Goal: Information Seeking & Learning: Learn about a topic

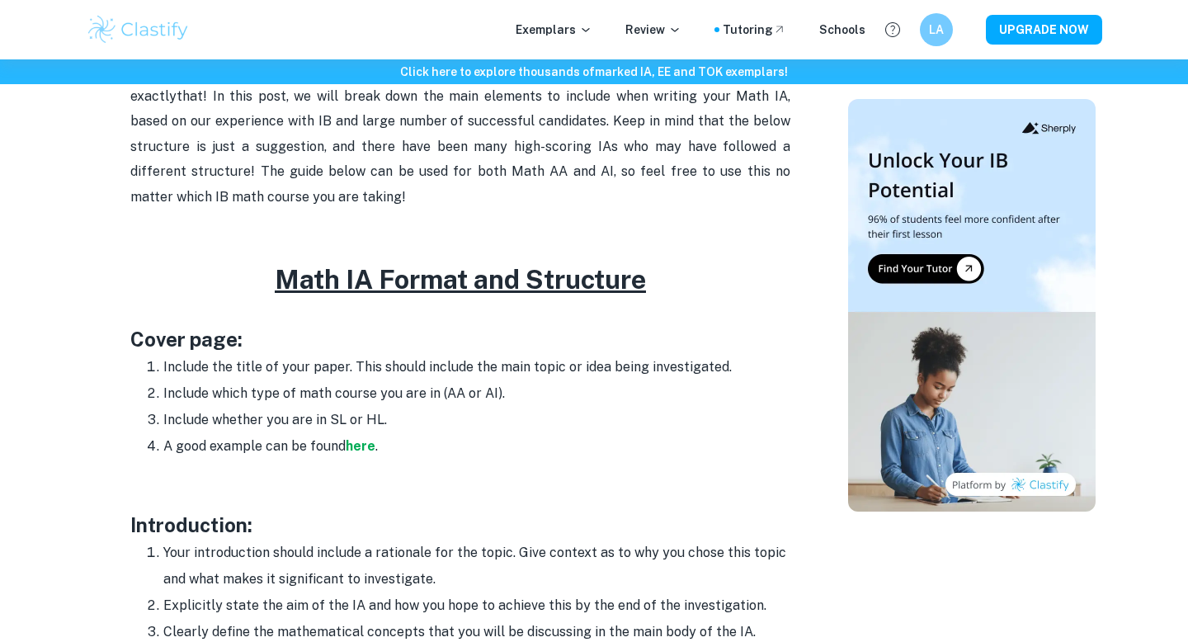
scroll to position [687, 0]
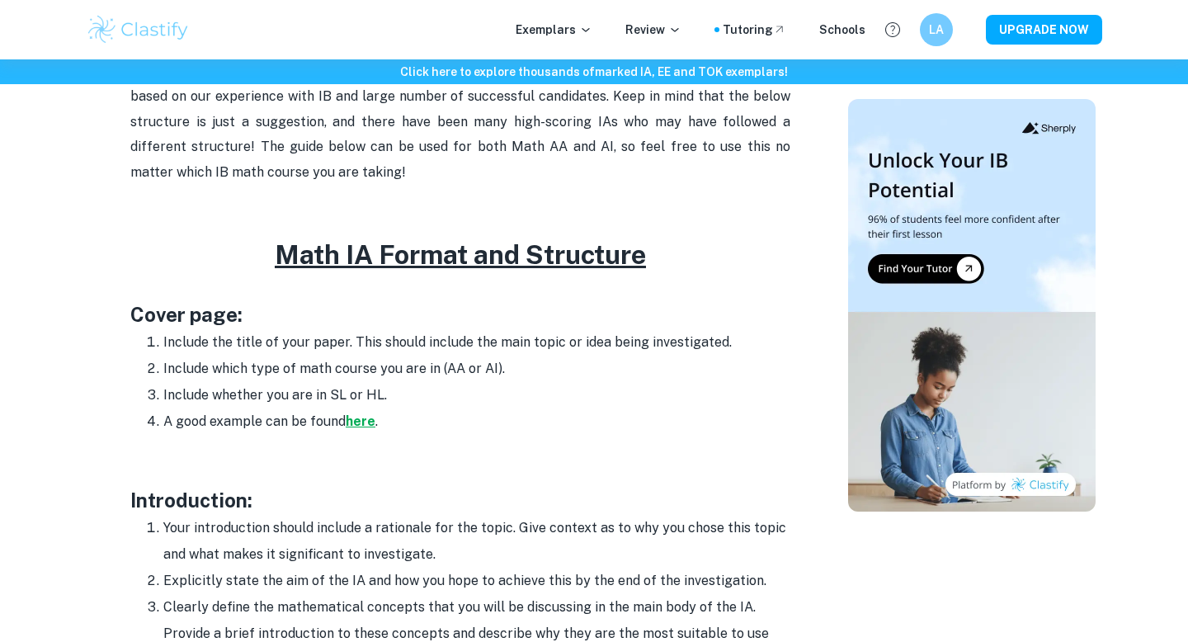
click at [361, 422] on strong "here" at bounding box center [361, 421] width 30 height 16
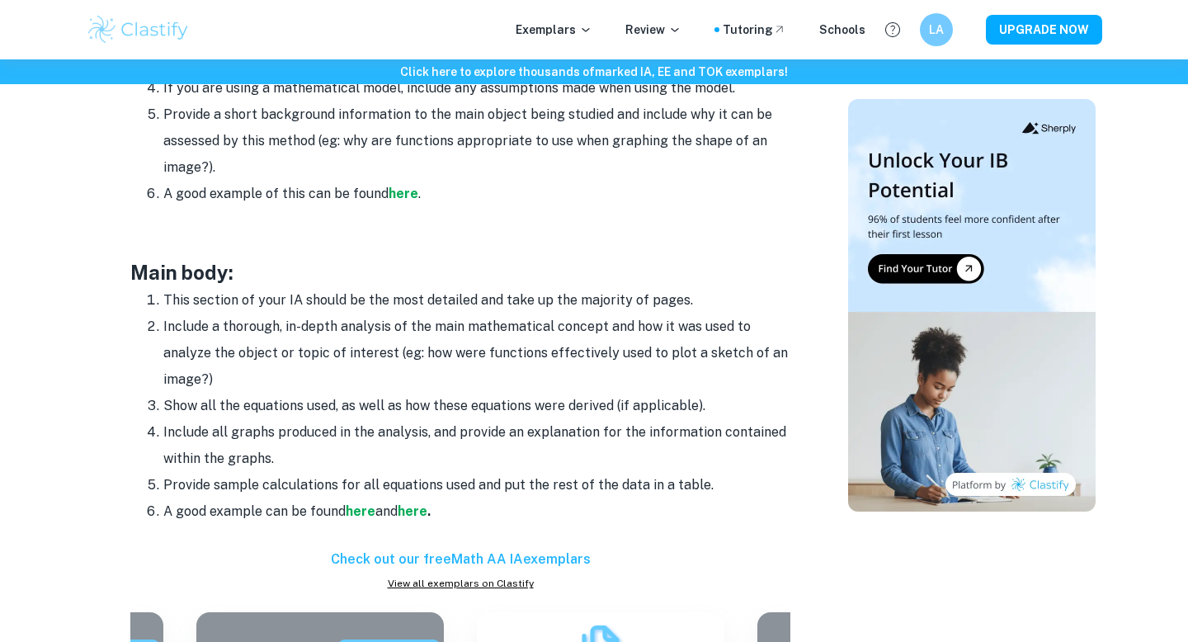
scroll to position [1284, 0]
click at [360, 511] on strong "here" at bounding box center [361, 512] width 30 height 16
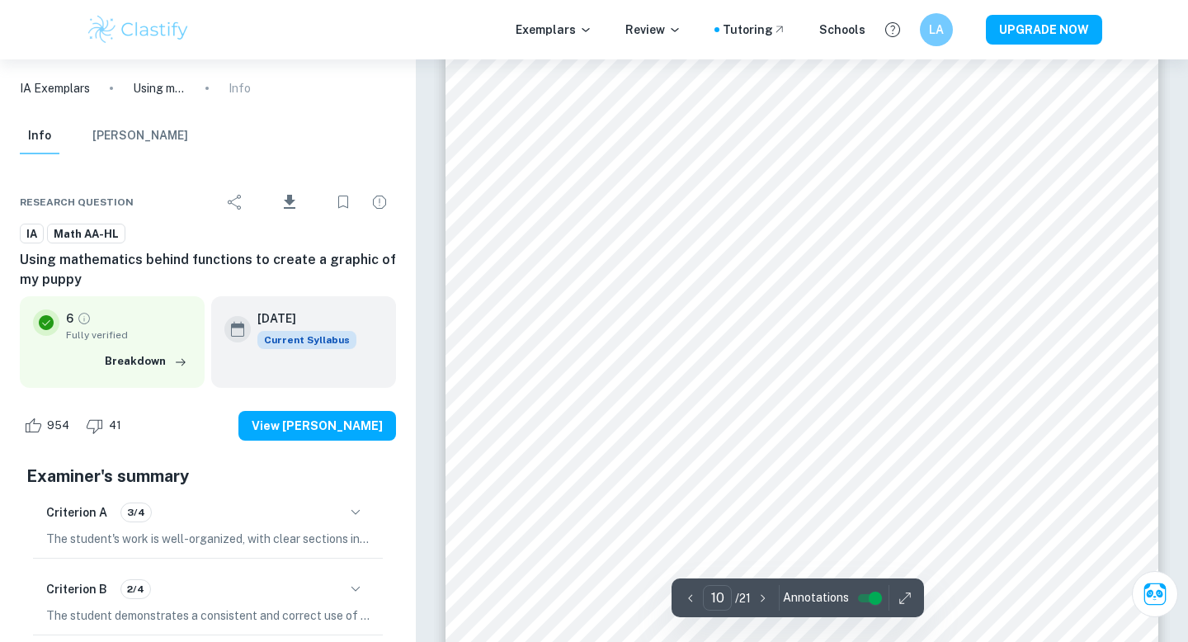
scroll to position [10835, 0]
type input "11"
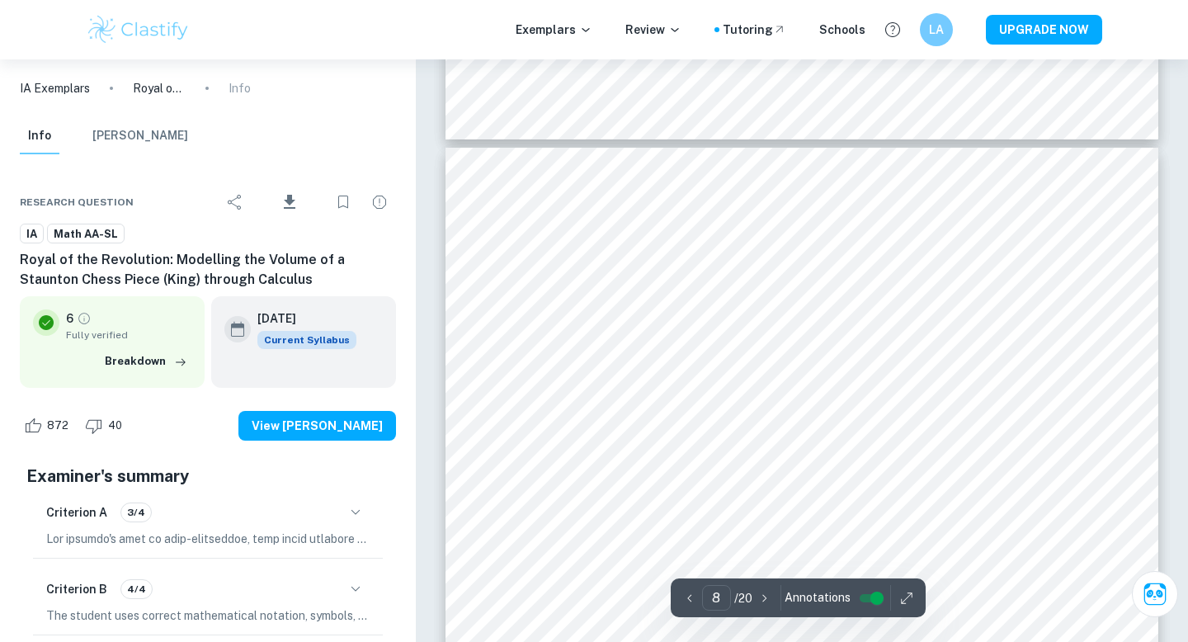
scroll to position [6673, 0]
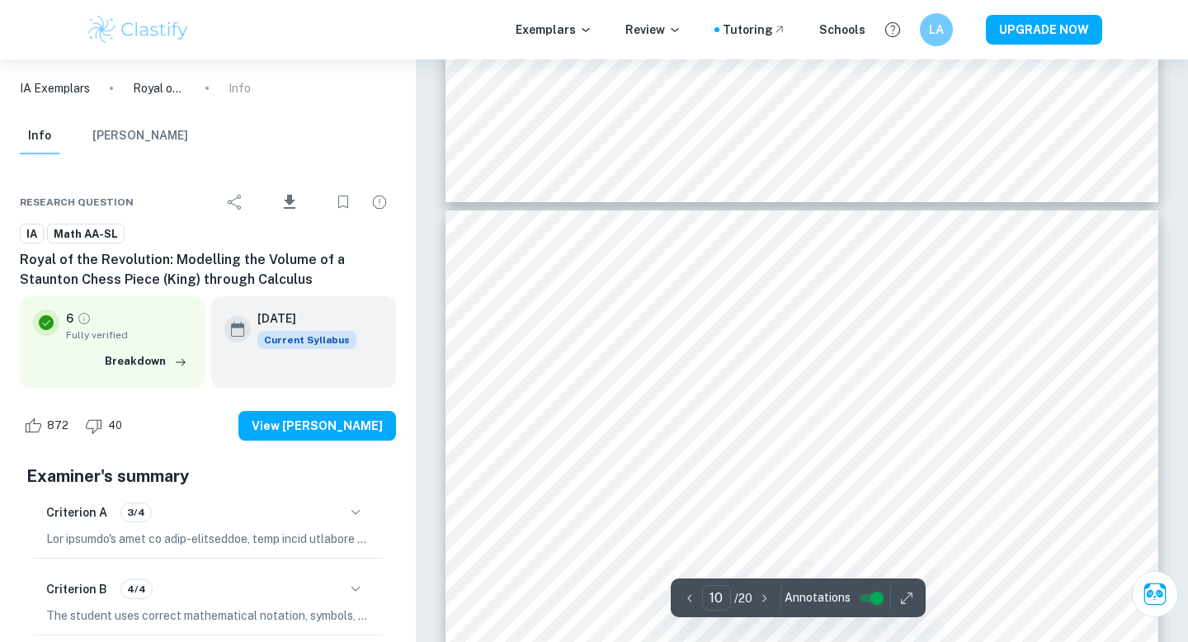
type input "11"
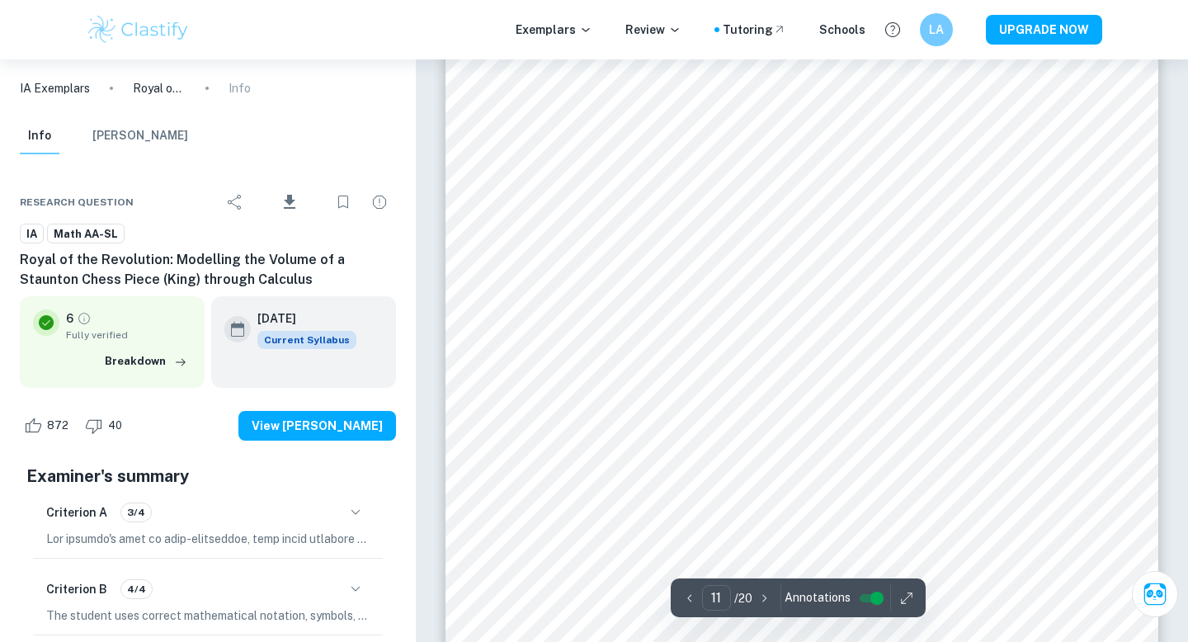
scroll to position [9998, 0]
